Goal: Task Accomplishment & Management: Use online tool/utility

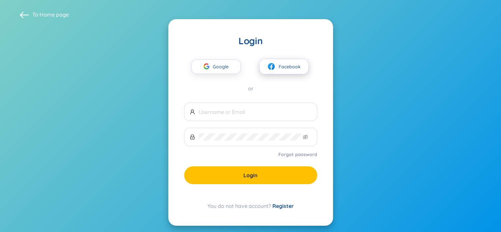
click at [288, 65] on span "Facebook" at bounding box center [290, 66] width 22 height 7
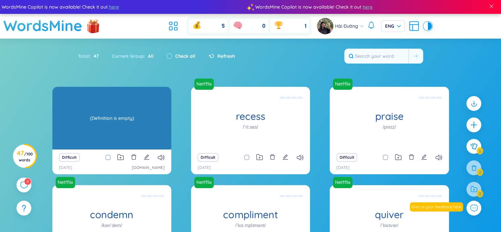
click at [135, 127] on div "(Definition is empty)" at bounding box center [112, 117] width 112 height 59
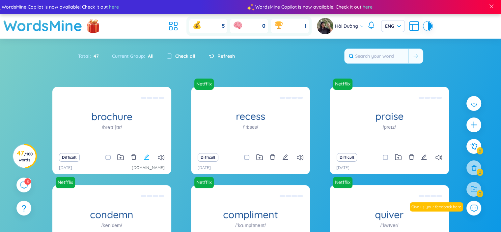
click at [147, 159] on icon "edit" at bounding box center [147, 157] width 6 height 6
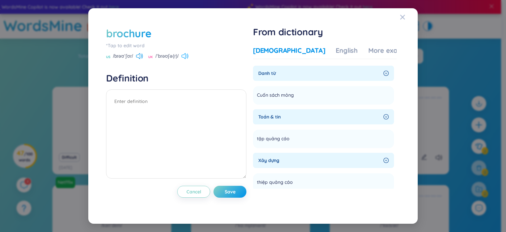
click at [184, 55] on icon at bounding box center [185, 56] width 7 height 6
click at [139, 55] on icon at bounding box center [139, 56] width 7 height 6
click at [187, 56] on icon at bounding box center [187, 55] width 1 height 5
click at [401, 18] on icon "Close" at bounding box center [402, 17] width 5 height 5
